Goal: Information Seeking & Learning: Understand process/instructions

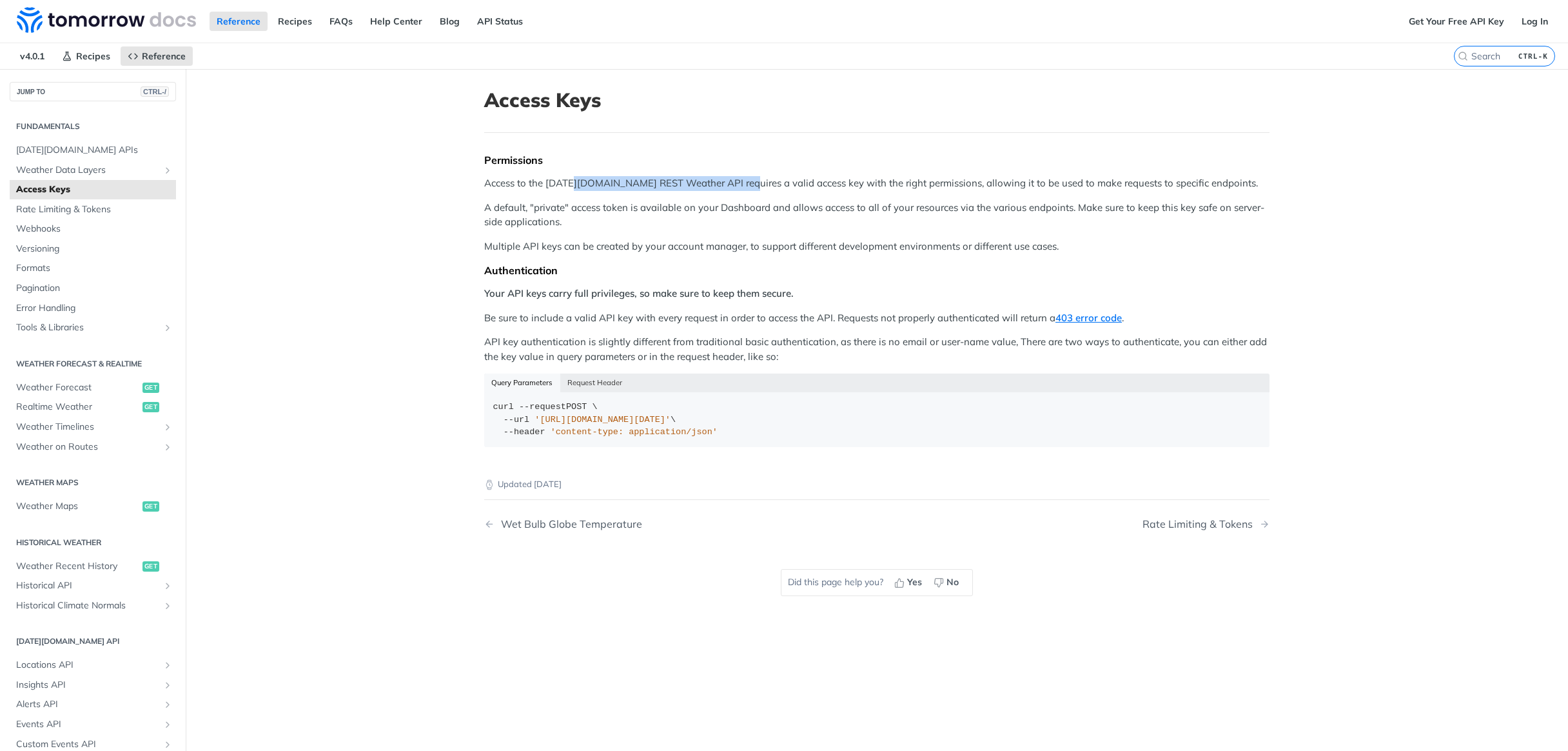
drag, startPoint x: 574, startPoint y: 182, endPoint x: 739, endPoint y: 182, distance: 165.0
click at [739, 182] on p "Access to the [DATE][DOMAIN_NAME] REST Weather API requires a valid access key …" at bounding box center [877, 183] width 785 height 15
click at [784, 183] on p "Access to the [DATE][DOMAIN_NAME] REST Weather API requires a valid access key …" at bounding box center [877, 183] width 785 height 15
drag, startPoint x: 1115, startPoint y: 182, endPoint x: 1047, endPoint y: 188, distance: 68.3
click at [1047, 188] on p "Access to the [DATE][DOMAIN_NAME] REST Weather API requires a valid access key …" at bounding box center [877, 183] width 785 height 15
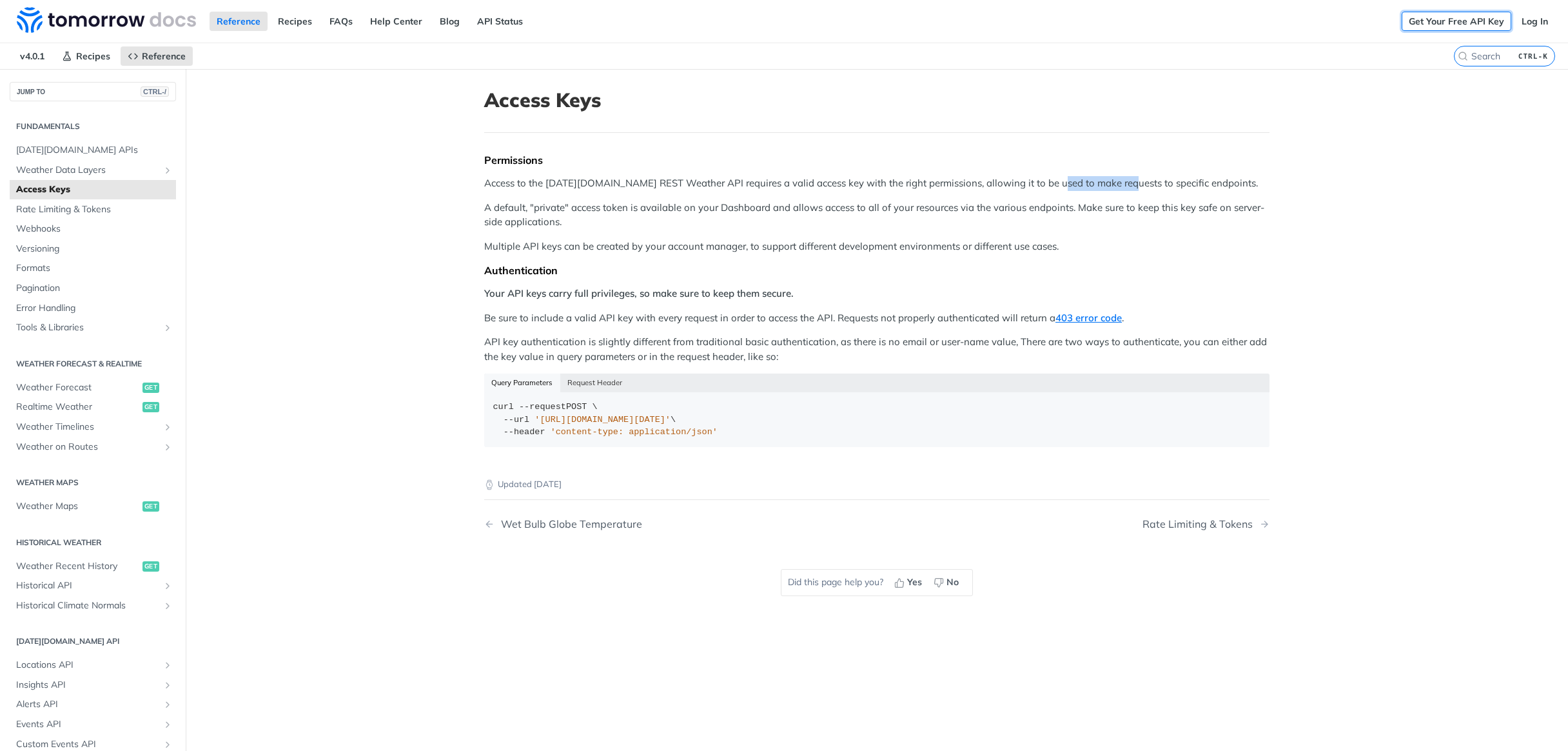
click at [1477, 25] on link "Get Your Free API Key" at bounding box center [1457, 21] width 109 height 19
click at [1168, 189] on p "Access to the [DATE][DOMAIN_NAME] REST Weather API requires a valid access key …" at bounding box center [877, 183] width 785 height 15
click at [507, 22] on link "API Status" at bounding box center [500, 21] width 60 height 19
click at [1486, 18] on link "Get Your Free API Key" at bounding box center [1457, 21] width 109 height 19
click at [69, 150] on span "[DATE][DOMAIN_NAME] APIs" at bounding box center [95, 150] width 156 height 13
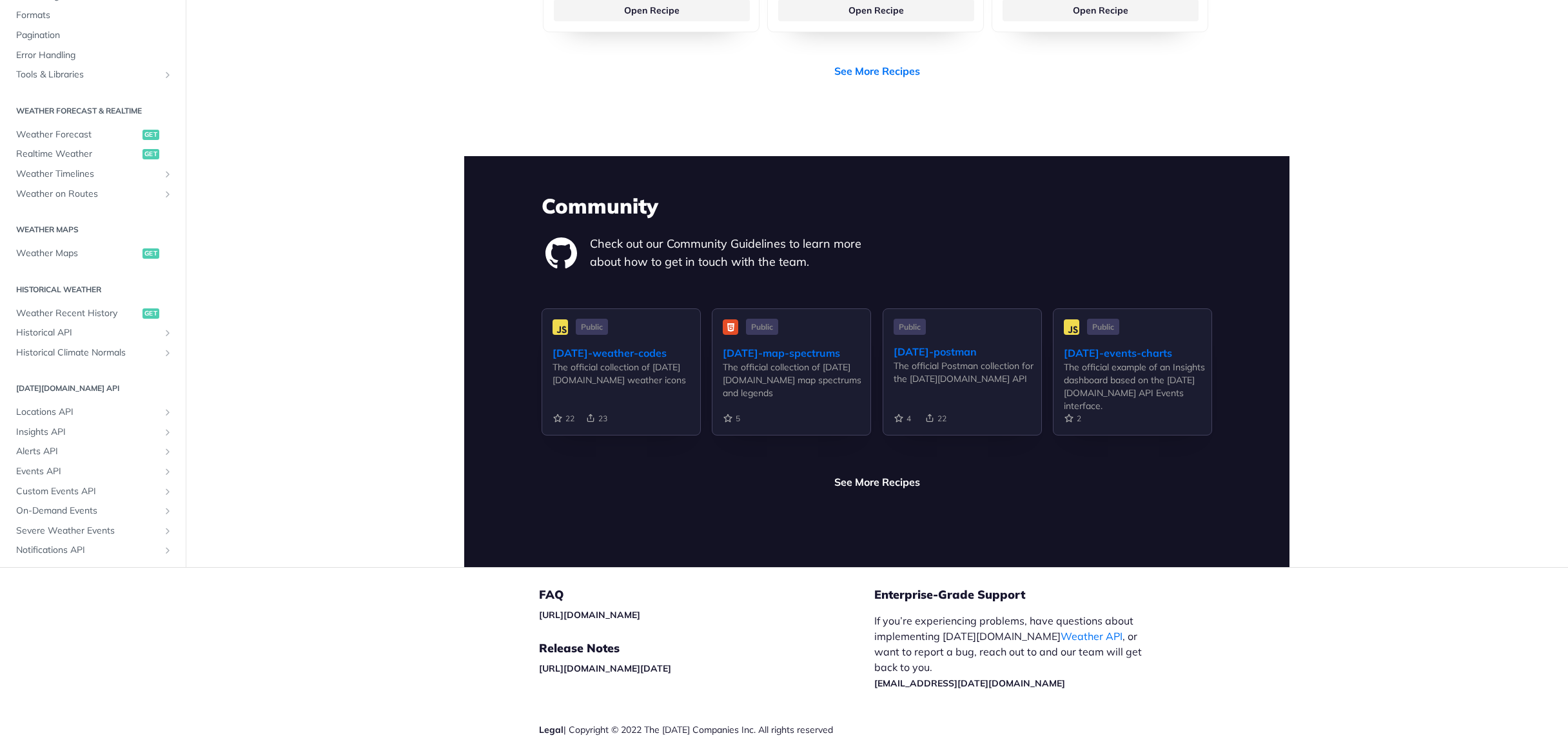
scroll to position [2894, 0]
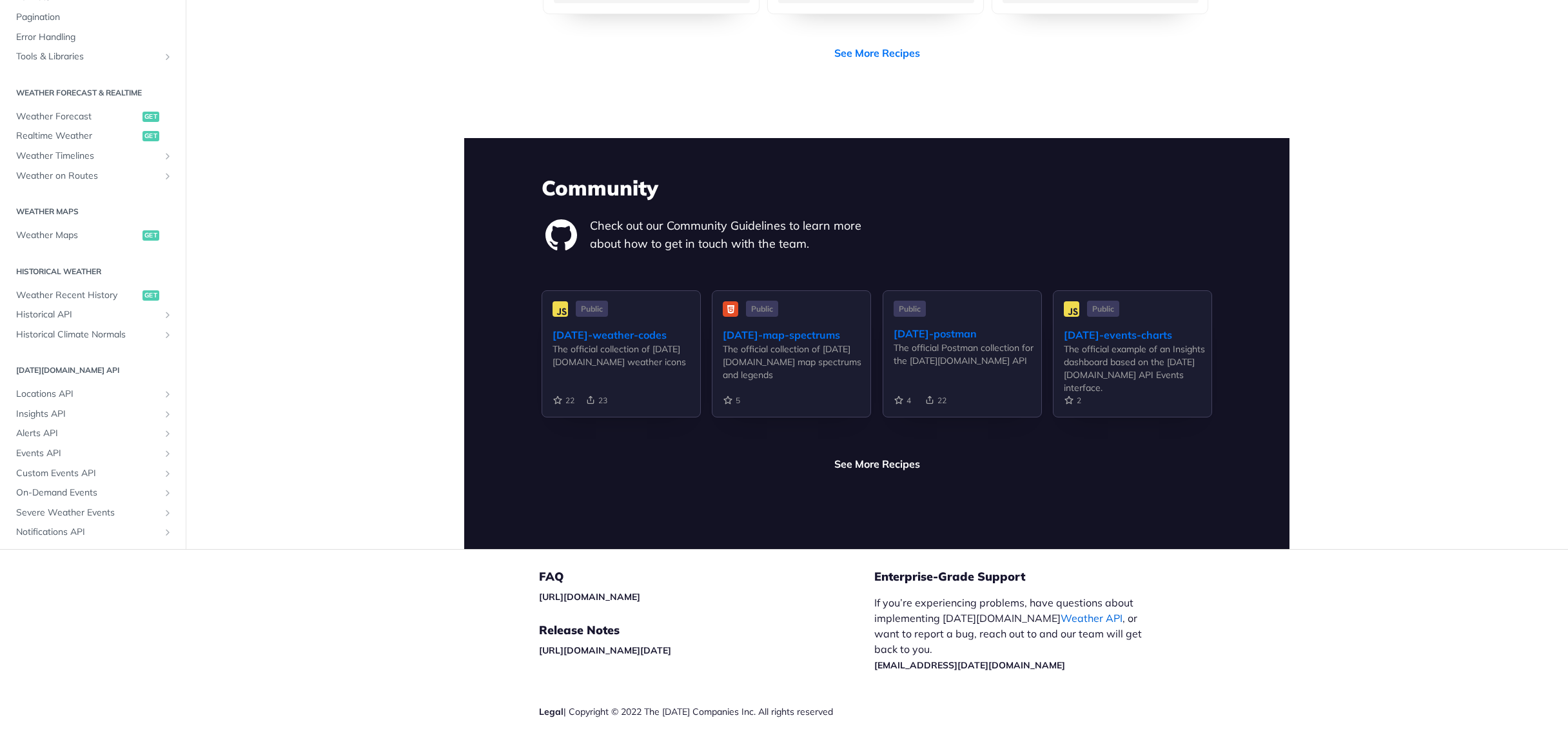
click at [1061, 612] on link "Weather API" at bounding box center [1091, 618] width 62 height 13
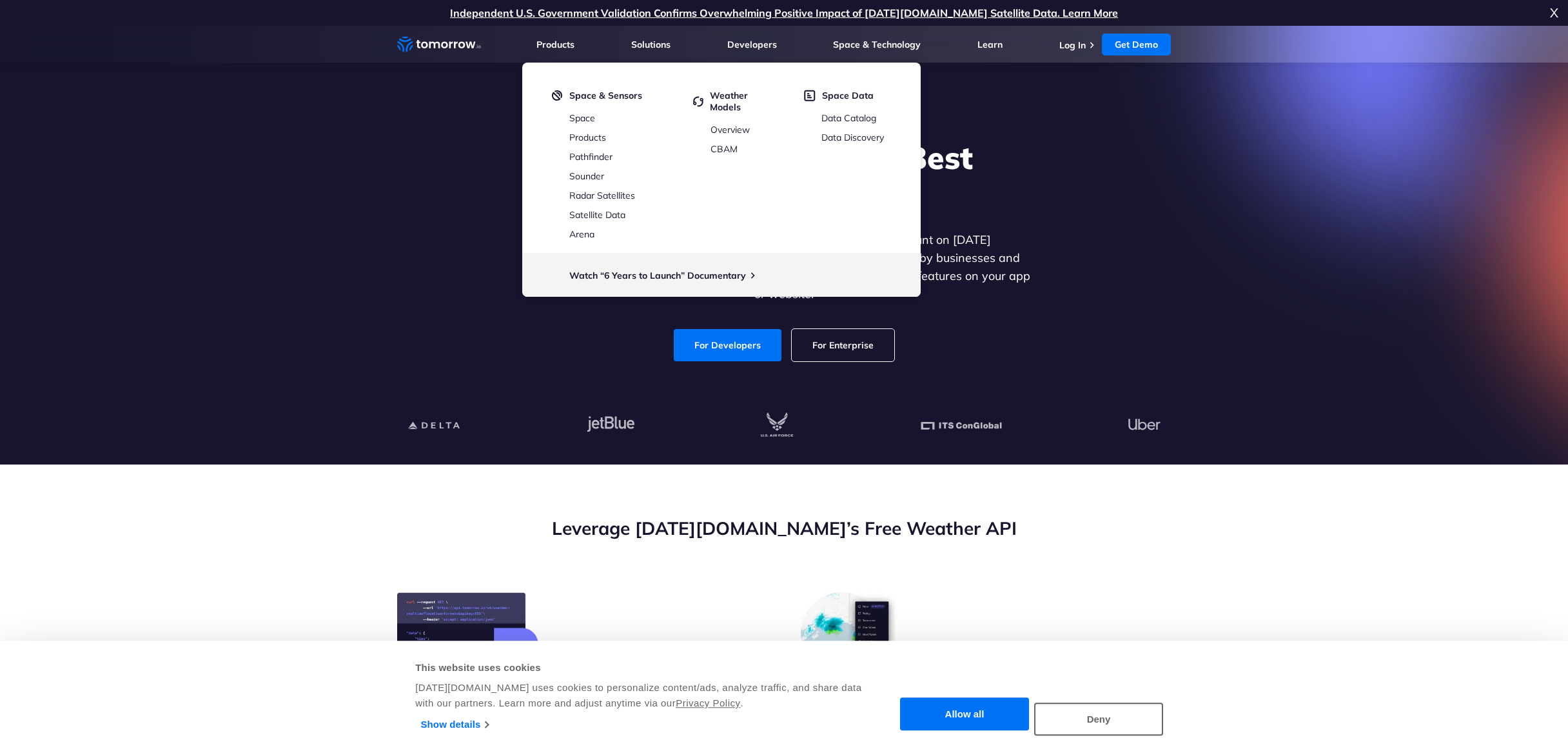
click at [1108, 345] on div "Explore the World’s Best Weather API Get reliable and precise weather data thro…" at bounding box center [784, 250] width 795 height 275
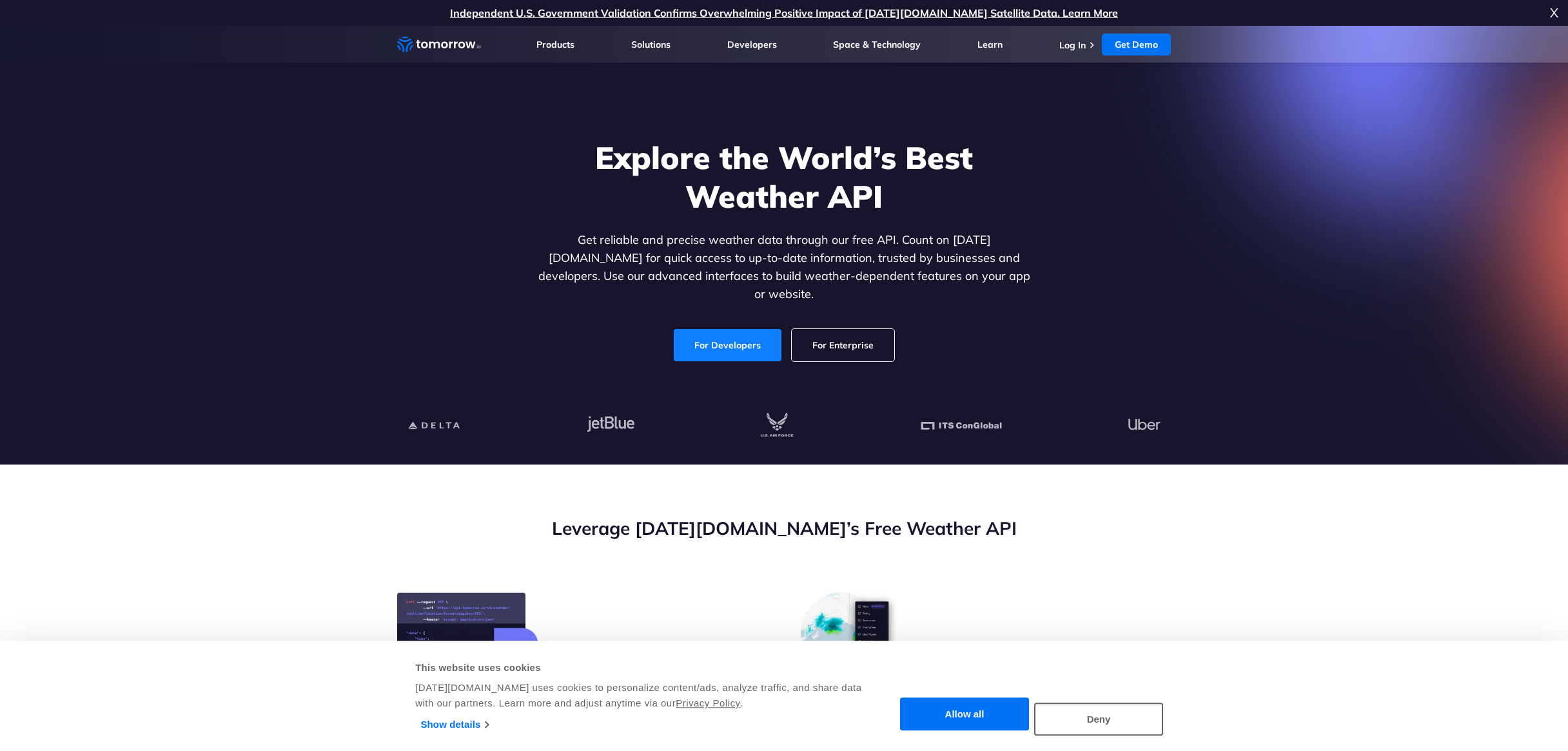
click at [718, 334] on link "For Developers" at bounding box center [728, 345] width 108 height 32
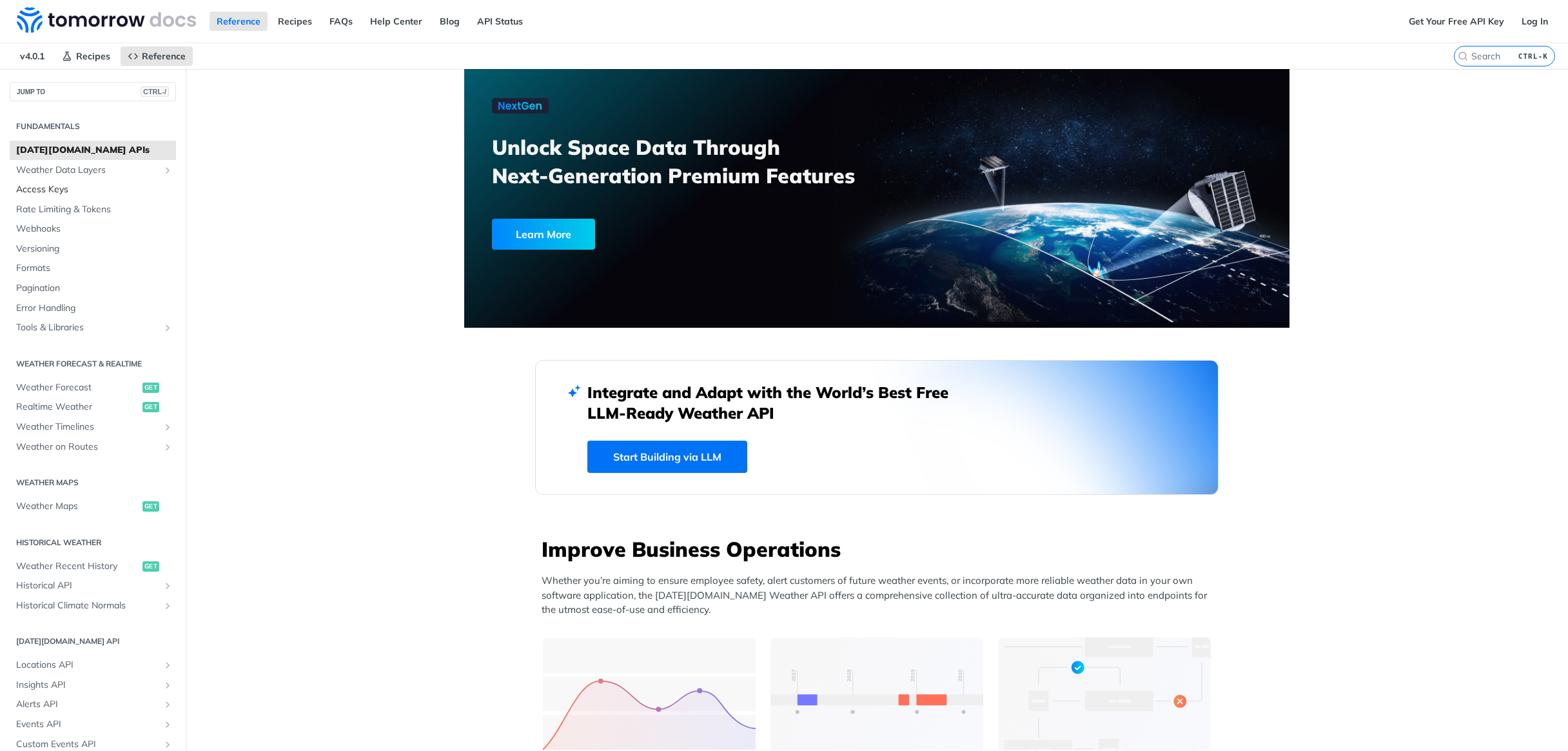
click at [62, 185] on span "Access Keys" at bounding box center [95, 189] width 156 height 13
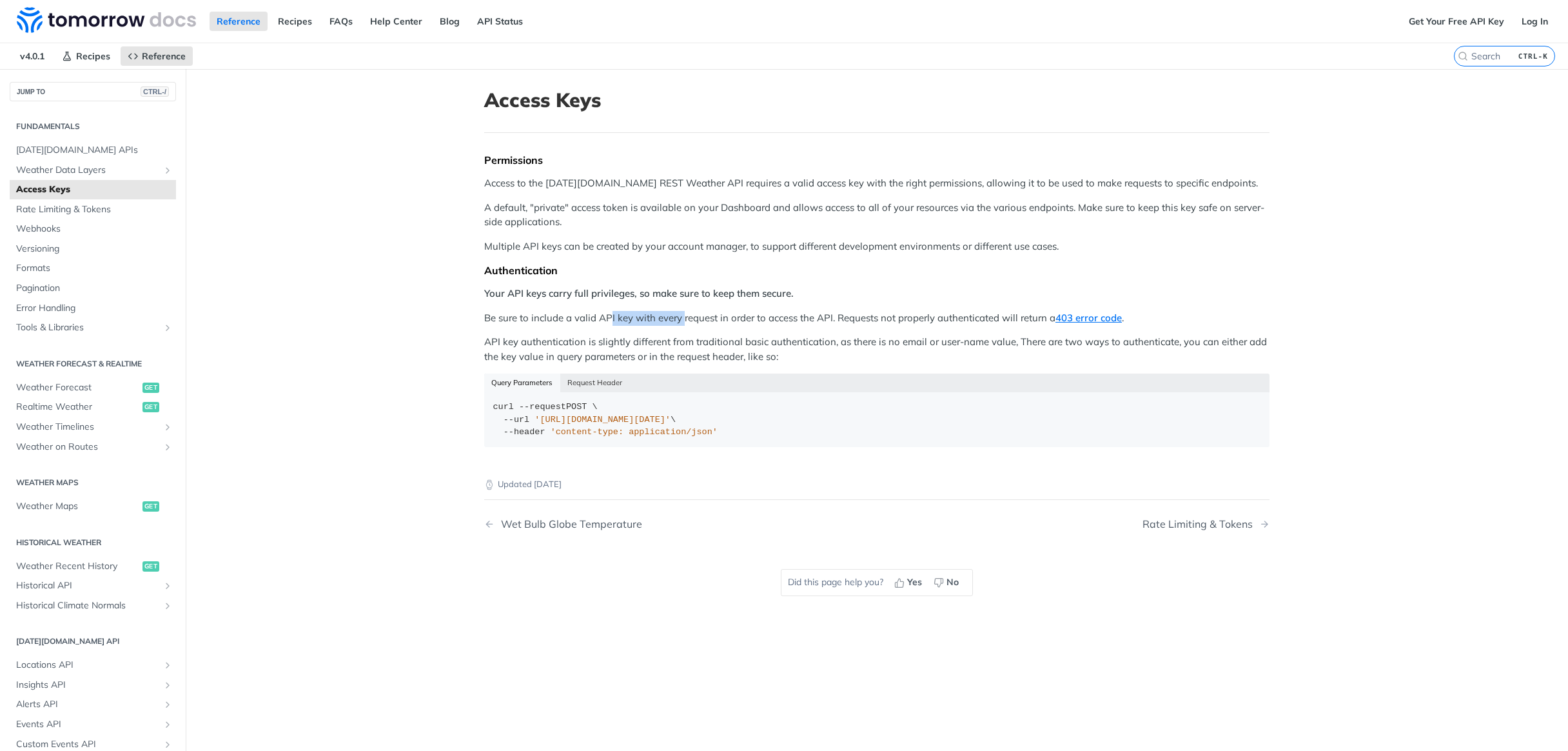
drag, startPoint x: 612, startPoint y: 317, endPoint x: 684, endPoint y: 317, distance: 72.0
click at [684, 317] on p "Be sure to include a valid API key with every request in order to access the AP…" at bounding box center [877, 318] width 785 height 15
drag, startPoint x: 657, startPoint y: 296, endPoint x: 705, endPoint y: 295, distance: 48.0
click at [705, 295] on strong "Your API keys carry full privileges, so make sure to keep them secure." at bounding box center [639, 293] width 309 height 12
click at [1541, 23] on link "Log In" at bounding box center [1535, 21] width 41 height 19
